Goal: Submit feedback/report problem

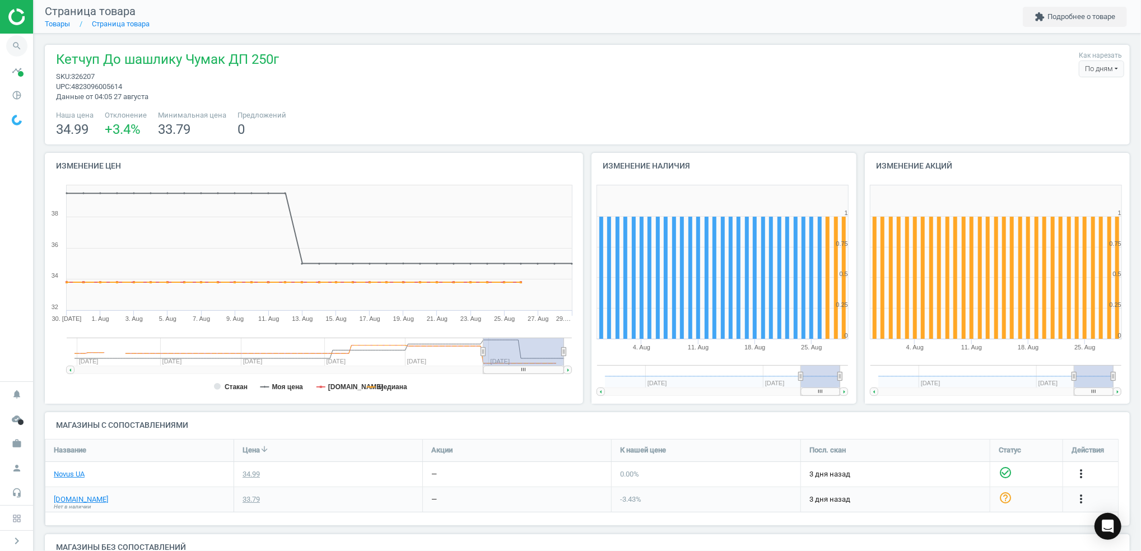
click at [17, 45] on icon "search" at bounding box center [16, 45] width 21 height 21
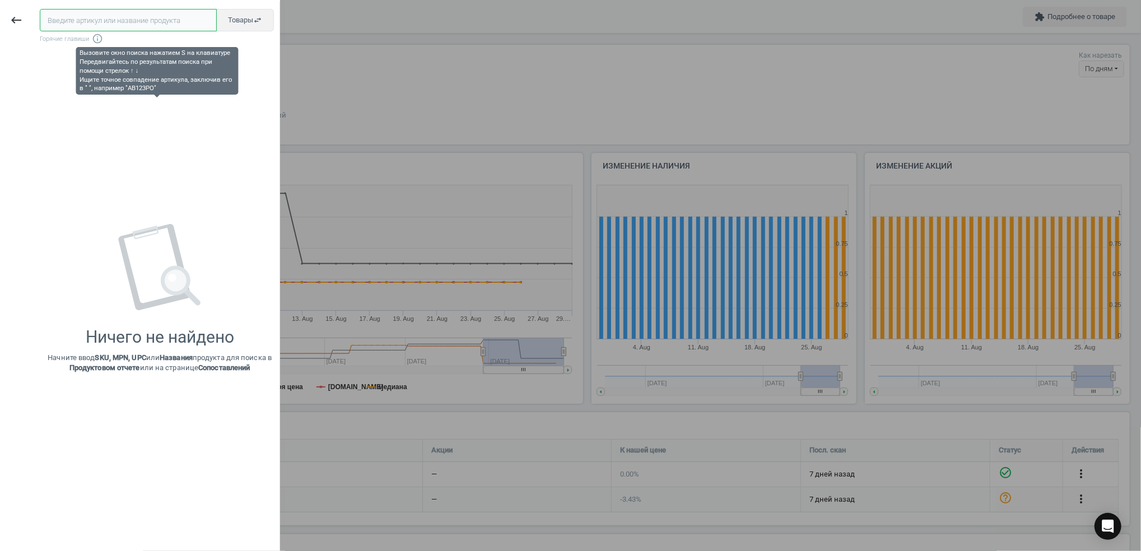
paste input "317809"
type input "317809"
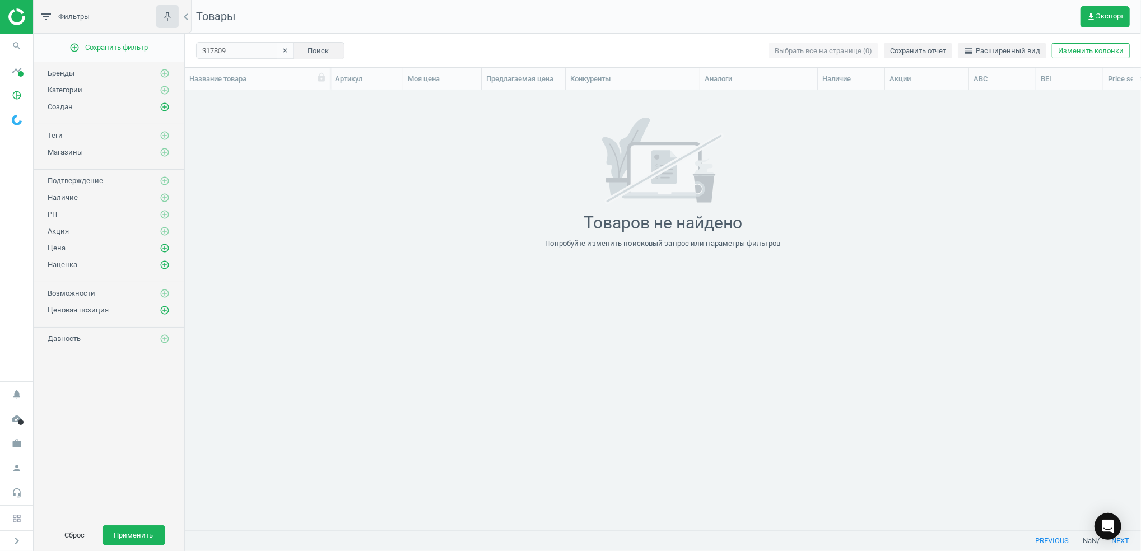
scroll to position [417, 945]
click at [10, 43] on icon "search" at bounding box center [16, 45] width 21 height 21
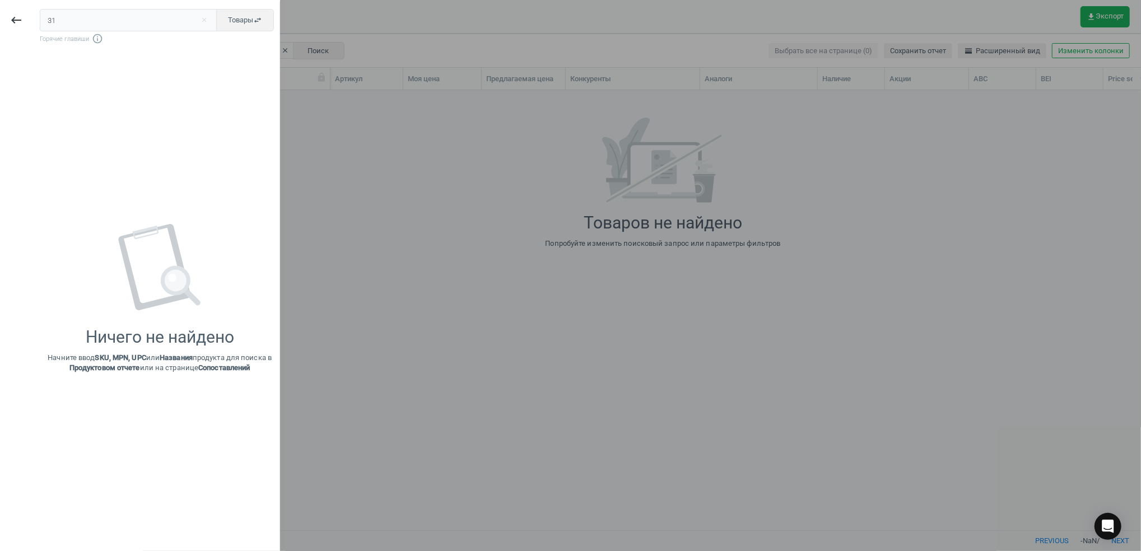
type input "3"
type input "429825"
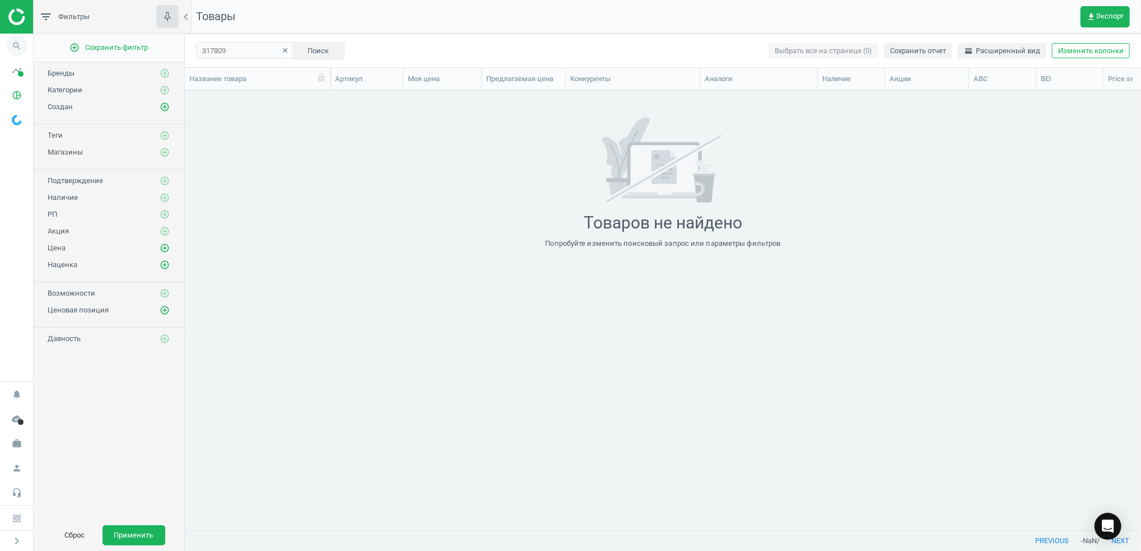
click at [24, 44] on icon "search" at bounding box center [16, 45] width 21 height 21
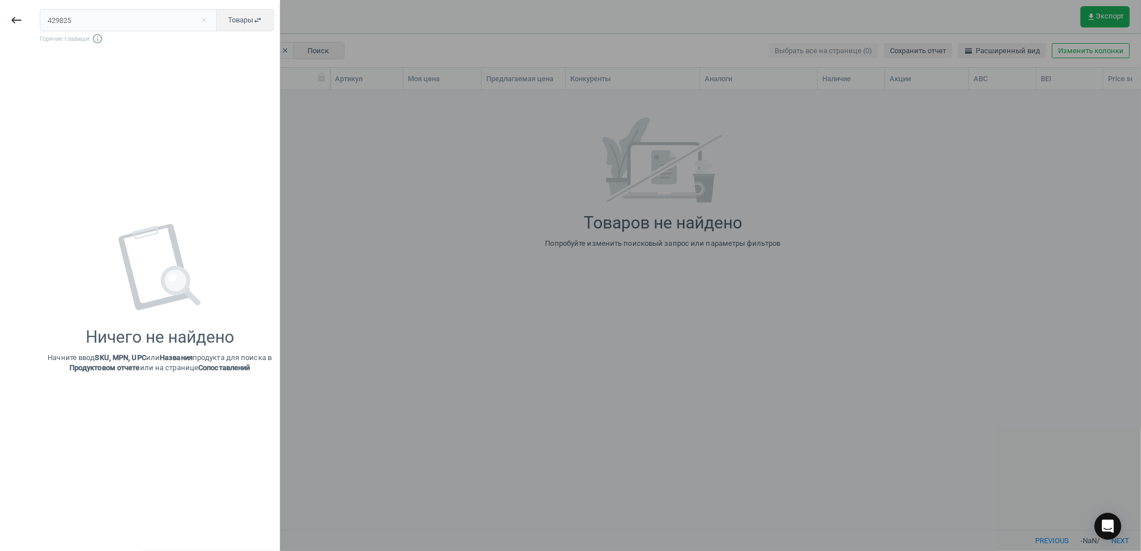
click at [137, 23] on input "429825" at bounding box center [129, 20] width 178 height 22
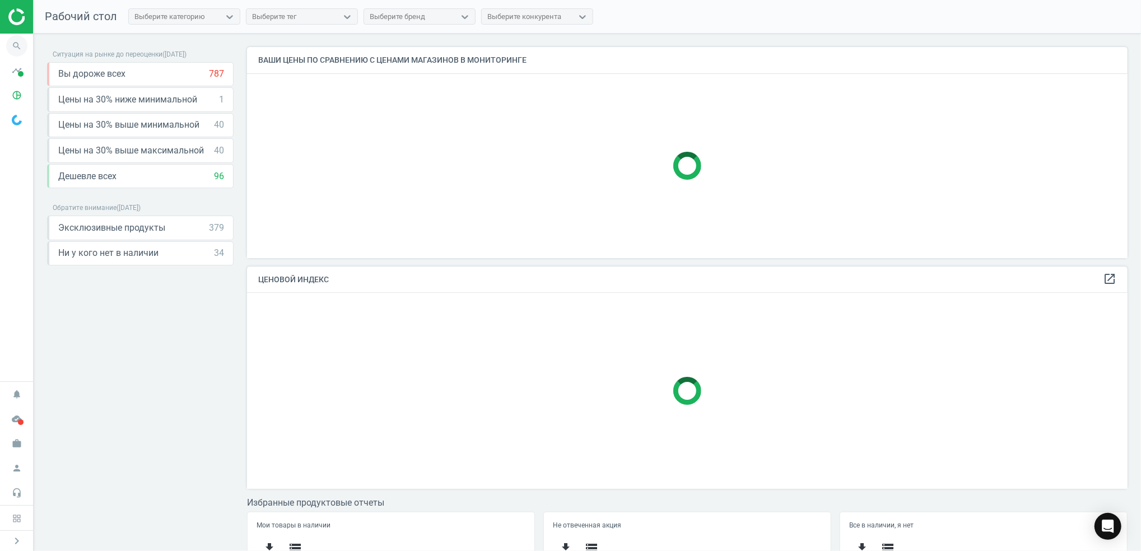
scroll to position [234, 892]
click at [12, 45] on icon "search" at bounding box center [16, 45] width 21 height 21
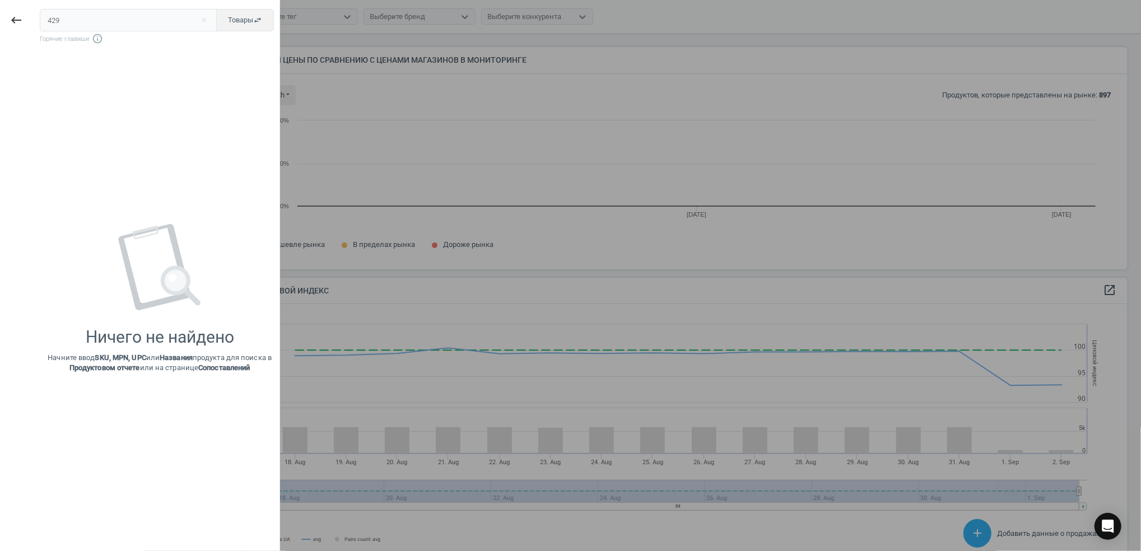
scroll to position [245, 892]
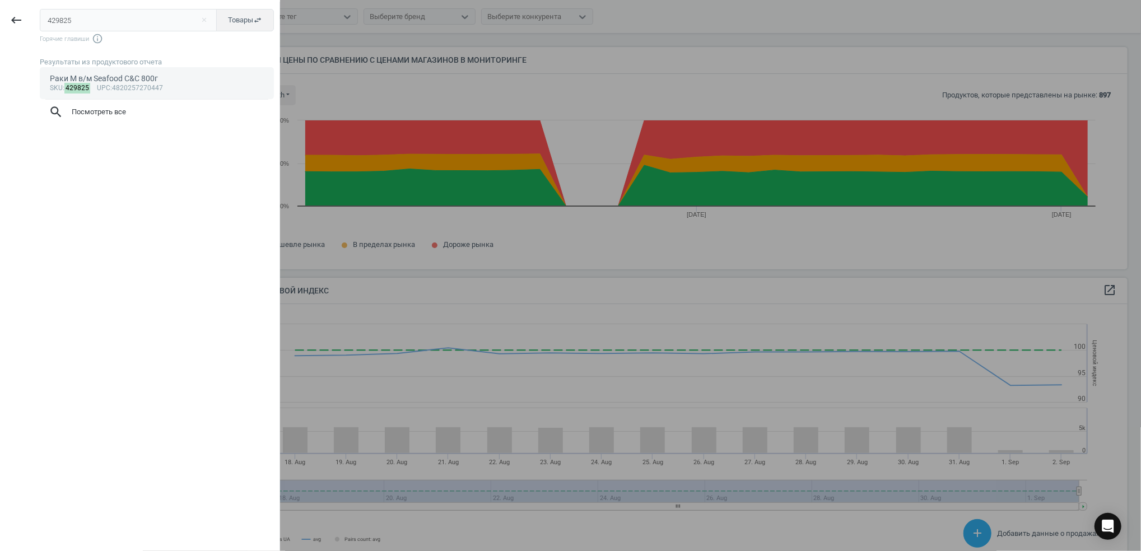
type input "429825"
click at [122, 84] on div "sku : 429825 upc :4820257270447" at bounding box center [157, 88] width 215 height 9
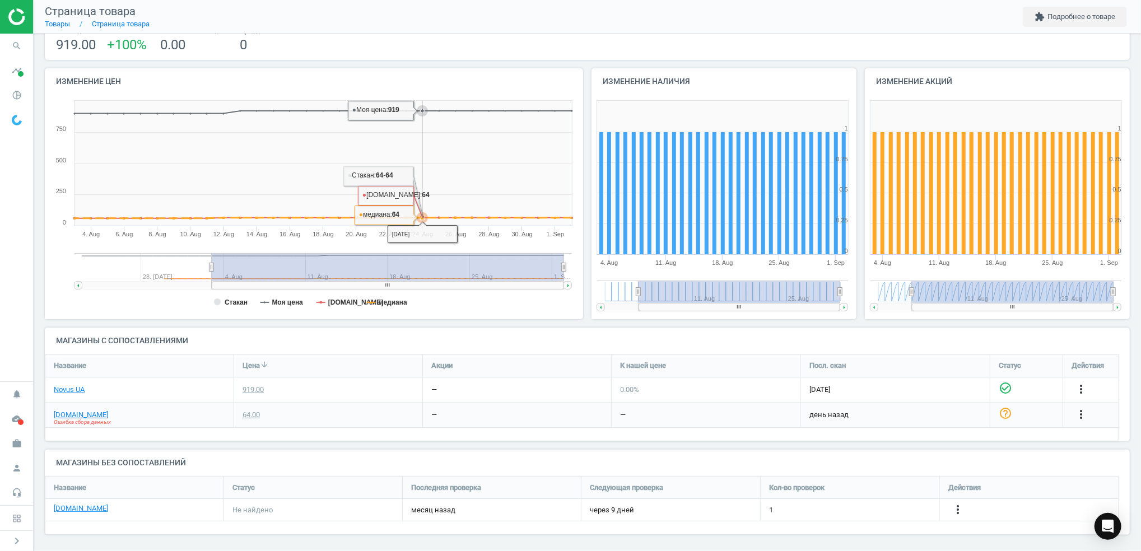
scroll to position [87, 0]
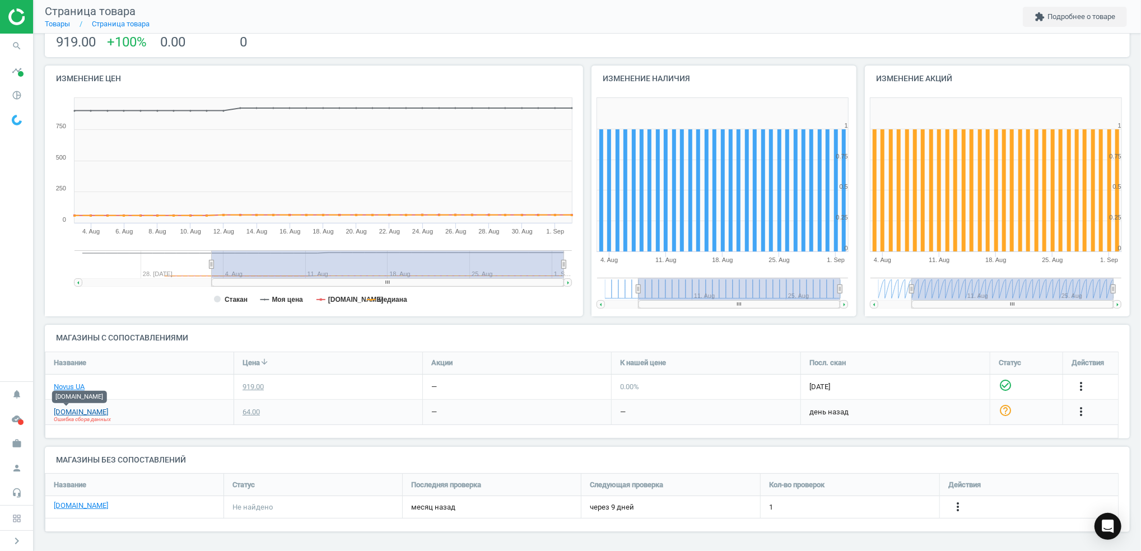
click at [66, 412] on link "[DOMAIN_NAME]" at bounding box center [81, 412] width 54 height 10
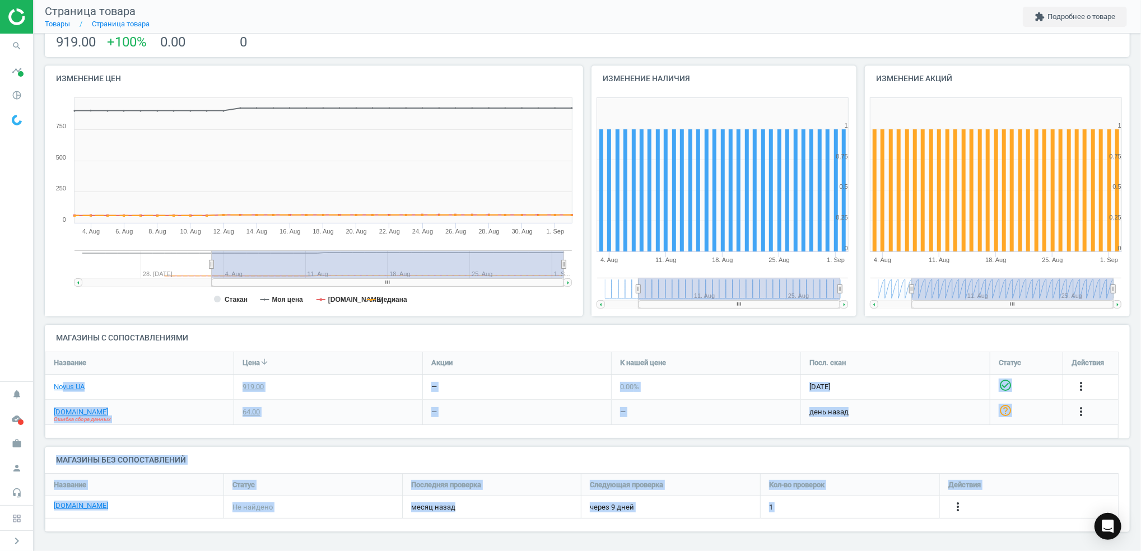
drag, startPoint x: 64, startPoint y: 388, endPoint x: 141, endPoint y: 395, distance: 77.7
click at [141, 395] on div "Novus UA" at bounding box center [139, 387] width 188 height 25
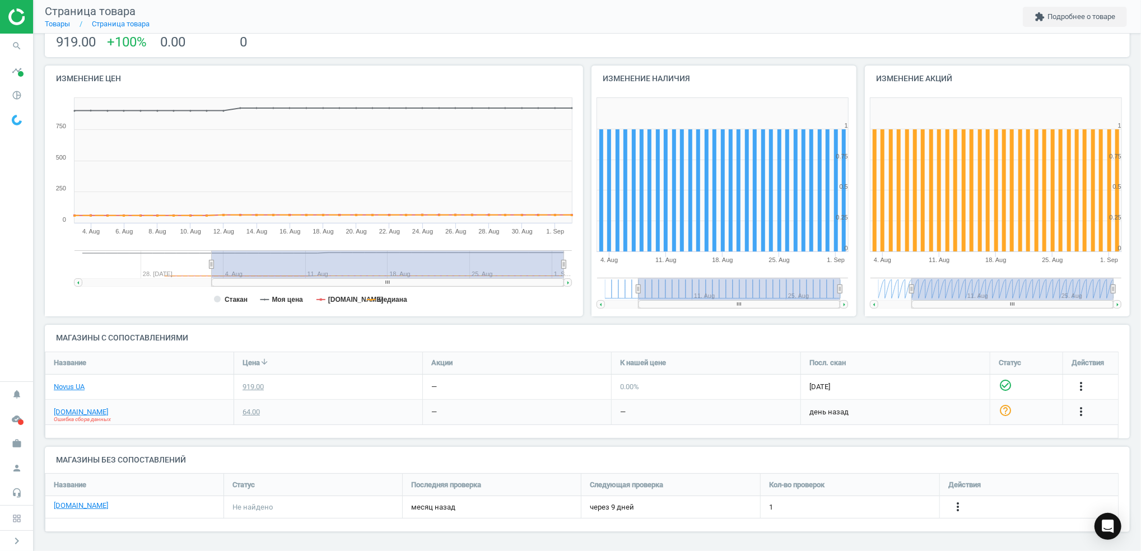
click at [138, 355] on div "Название" at bounding box center [139, 363] width 188 height 22
click at [69, 387] on link "Novus UA" at bounding box center [69, 387] width 31 height 10
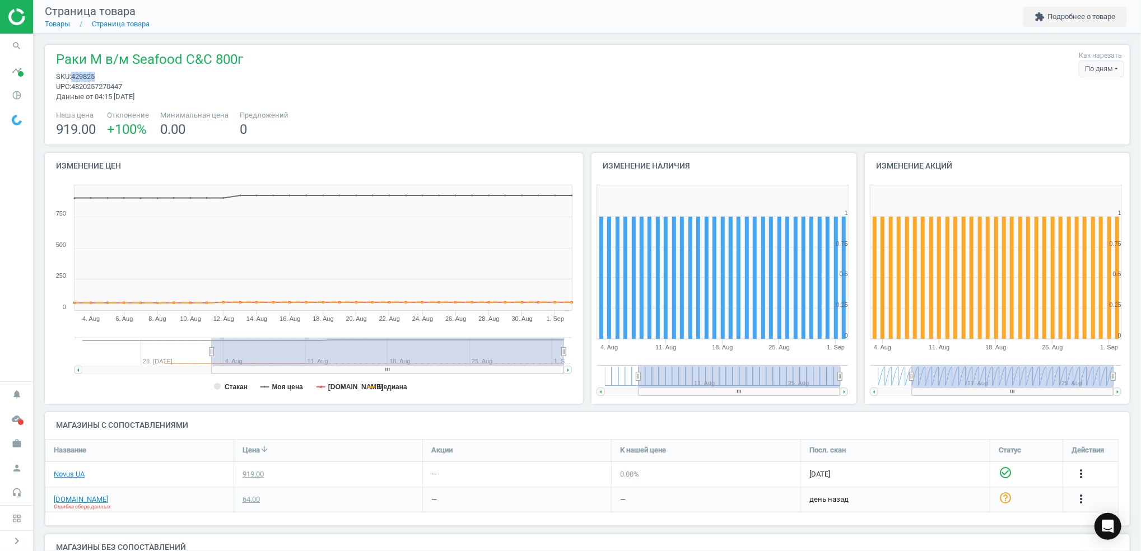
drag, startPoint x: 99, startPoint y: 75, endPoint x: 73, endPoint y: 77, distance: 25.3
click at [73, 77] on span "sku : 429825" at bounding box center [149, 77] width 187 height 10
copy span "429825"
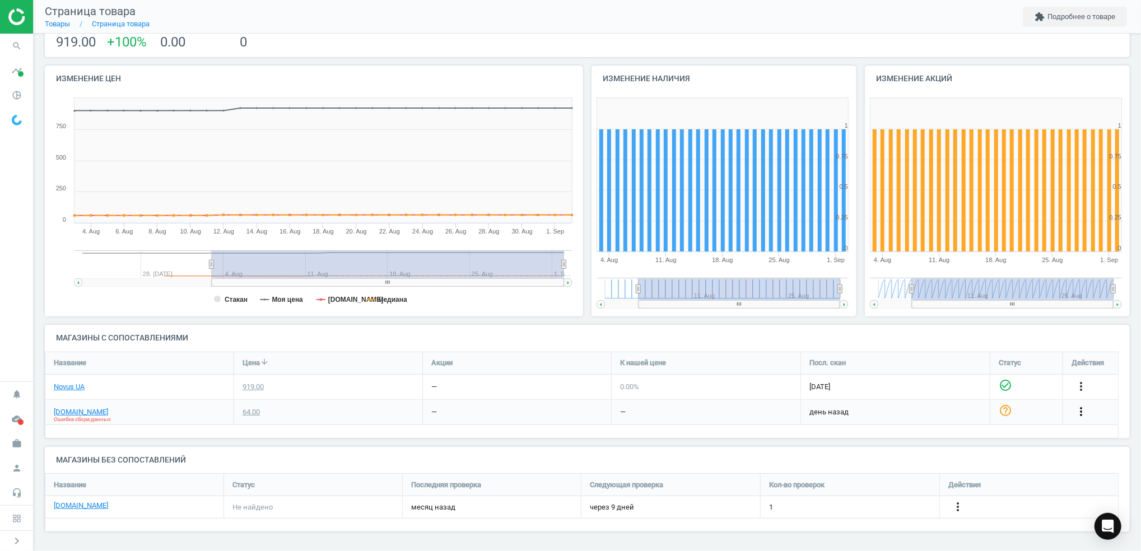
click at [1080, 413] on icon "more_vert" at bounding box center [1080, 411] width 13 height 13
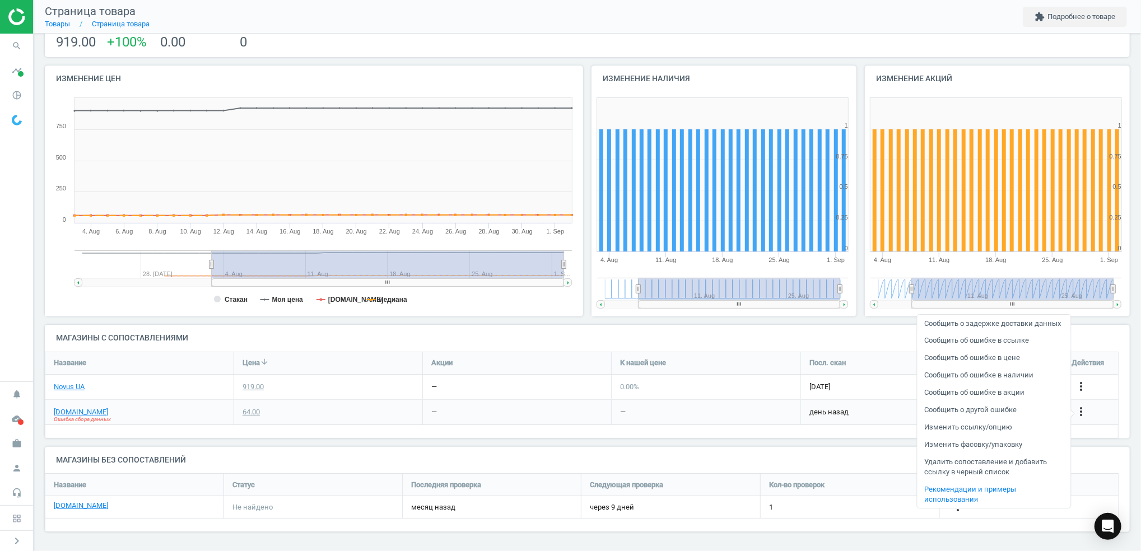
click at [973, 344] on link "Сообщить об ошибке в ссылке" at bounding box center [993, 340] width 153 height 17
